Goal: Find specific page/section

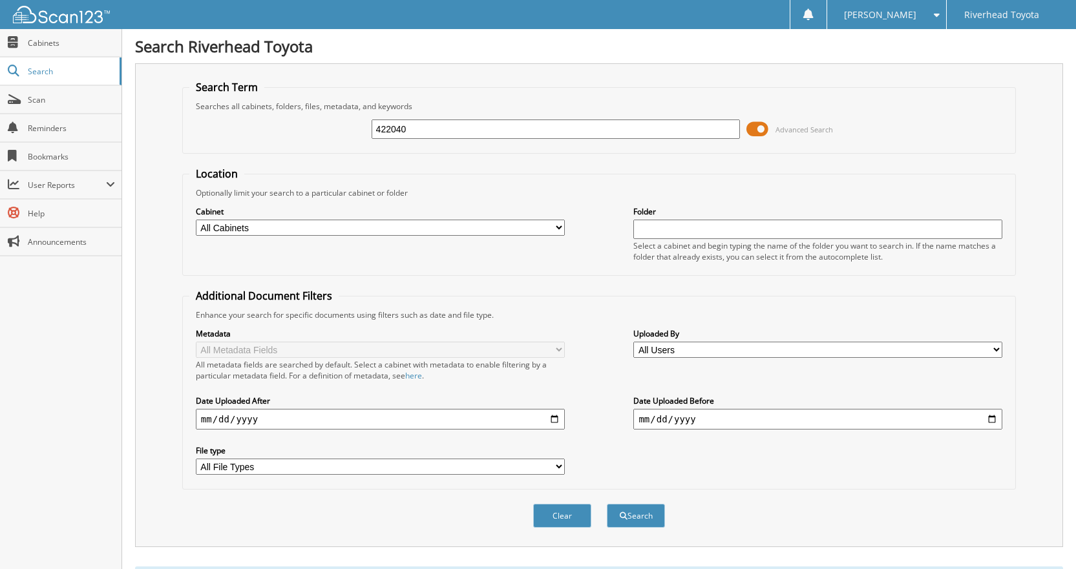
click at [757, 129] on span at bounding box center [757, 129] width 22 height 19
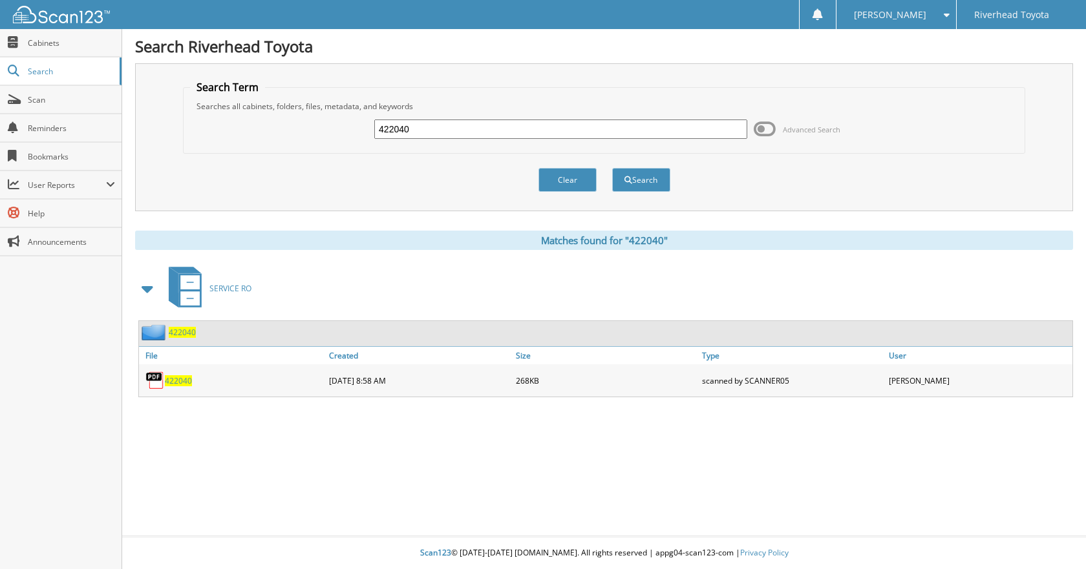
click at [544, 130] on input "422040" at bounding box center [560, 129] width 373 height 19
type input "4"
type input "57995"
click at [612, 168] on button "Search" at bounding box center [641, 180] width 58 height 24
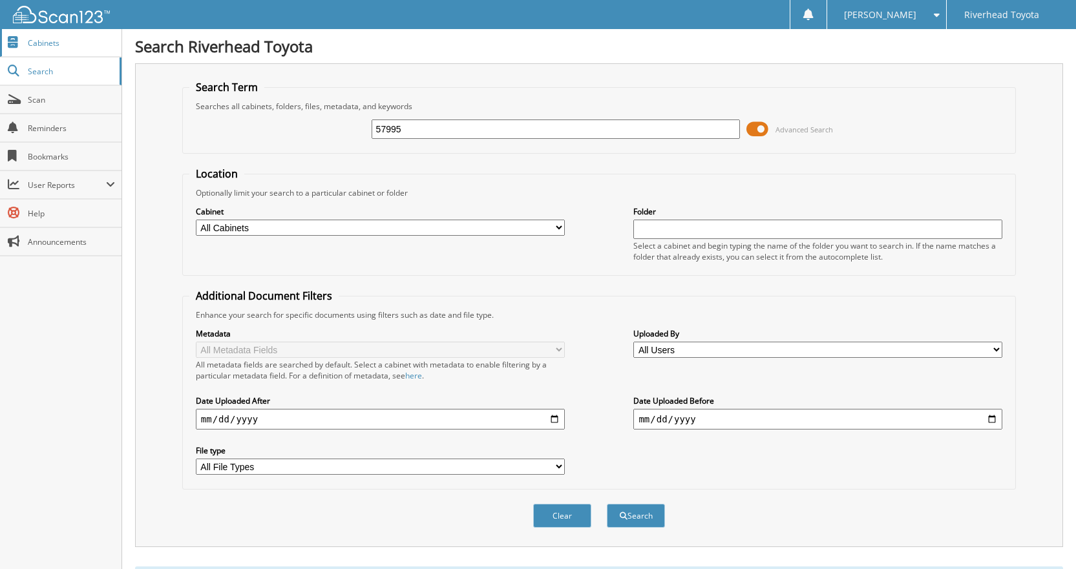
click at [68, 44] on span "Cabinets" at bounding box center [71, 42] width 87 height 11
